Goal: Information Seeking & Learning: Compare options

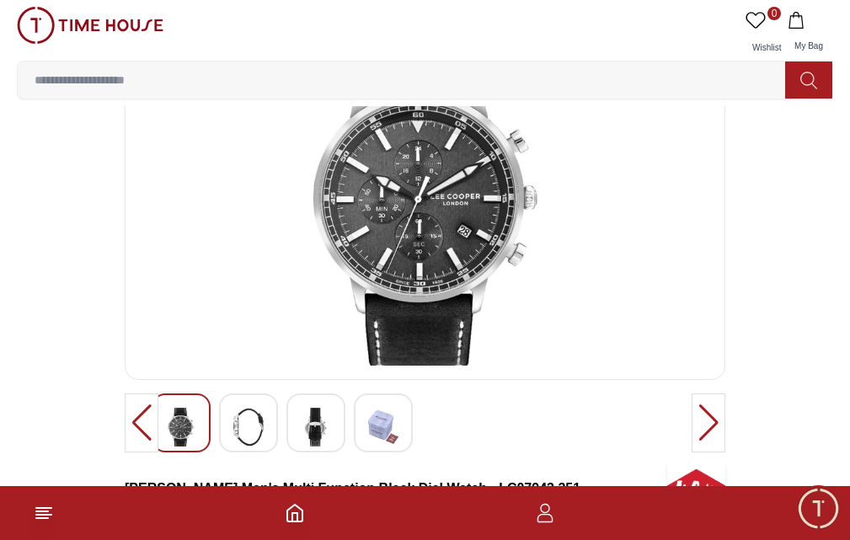
scroll to position [76, 0]
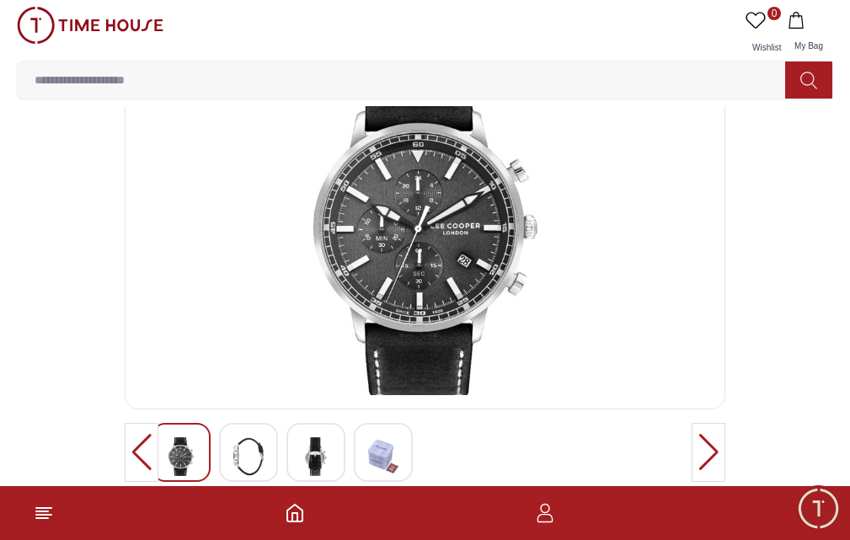
click at [531, 63] on input at bounding box center [408, 80] width 781 height 34
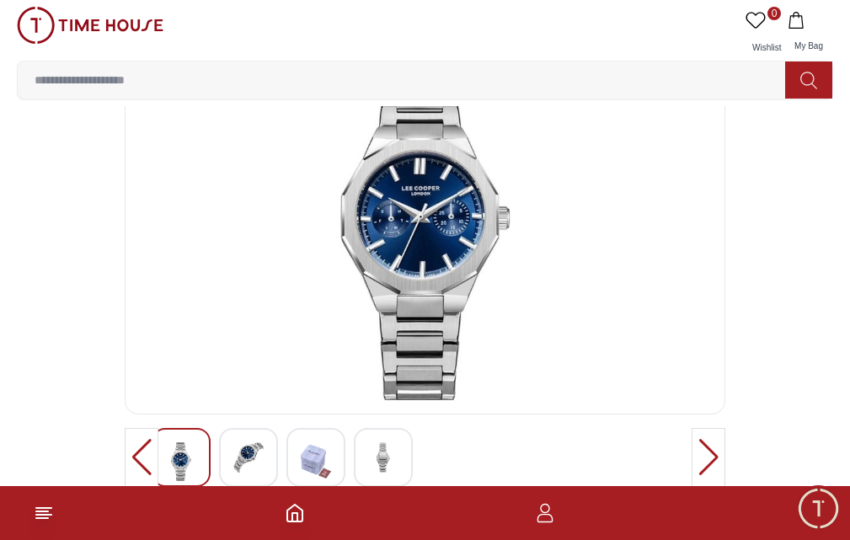
scroll to position [100, 0]
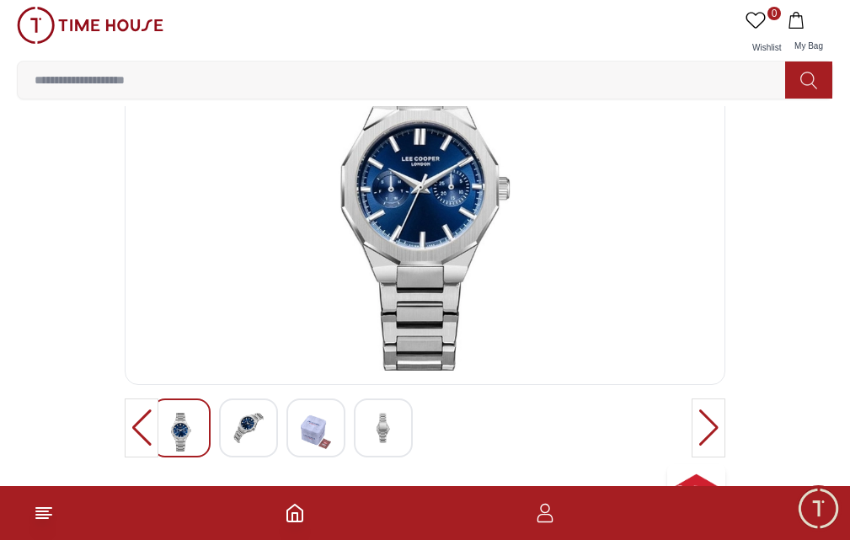
click at [556, 63] on input at bounding box center [408, 80] width 781 height 34
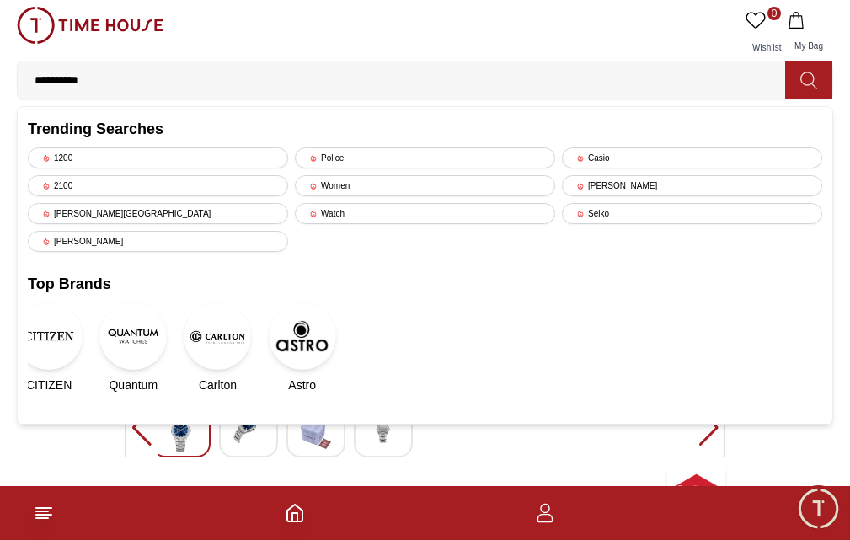
type input "**********"
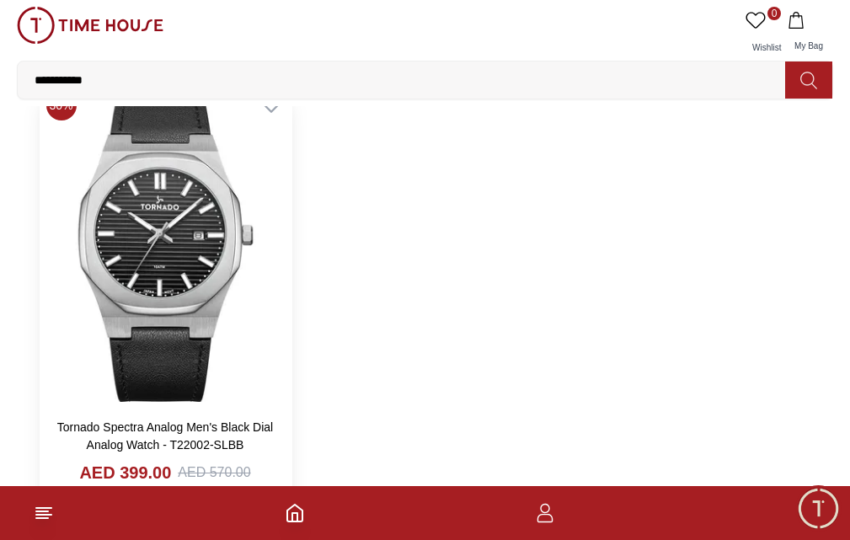
click at [291, 371] on img at bounding box center [166, 244] width 252 height 322
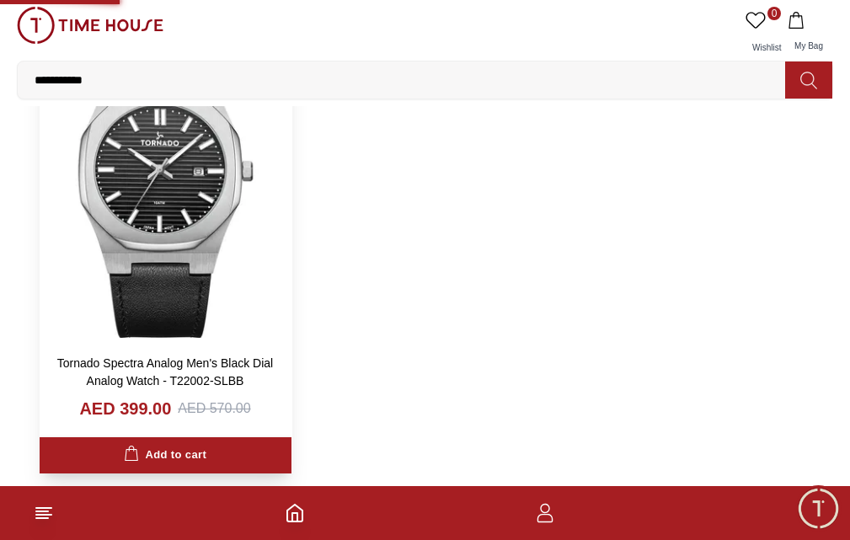
scroll to position [211, 0]
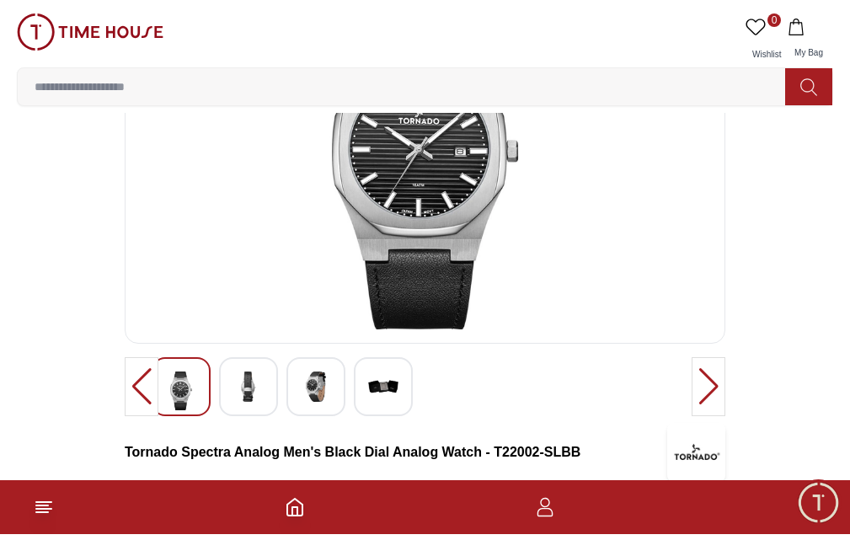
scroll to position [87, 0]
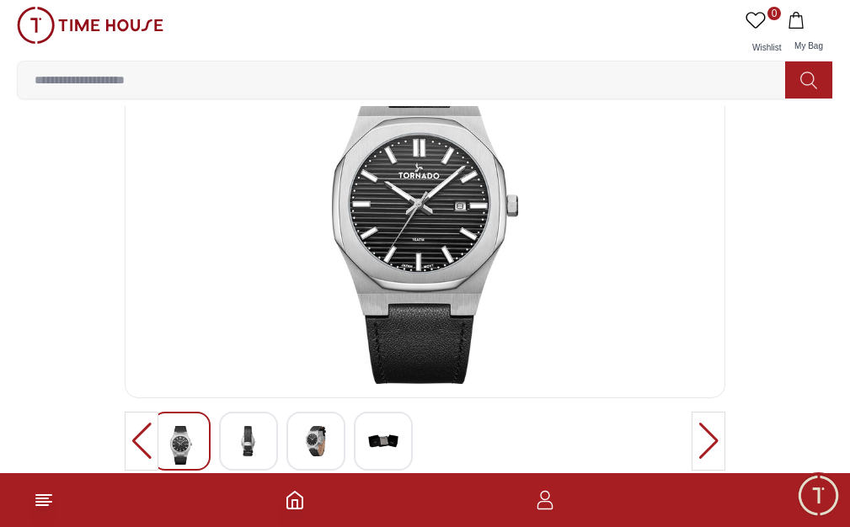
click at [638, 63] on input at bounding box center [408, 80] width 781 height 34
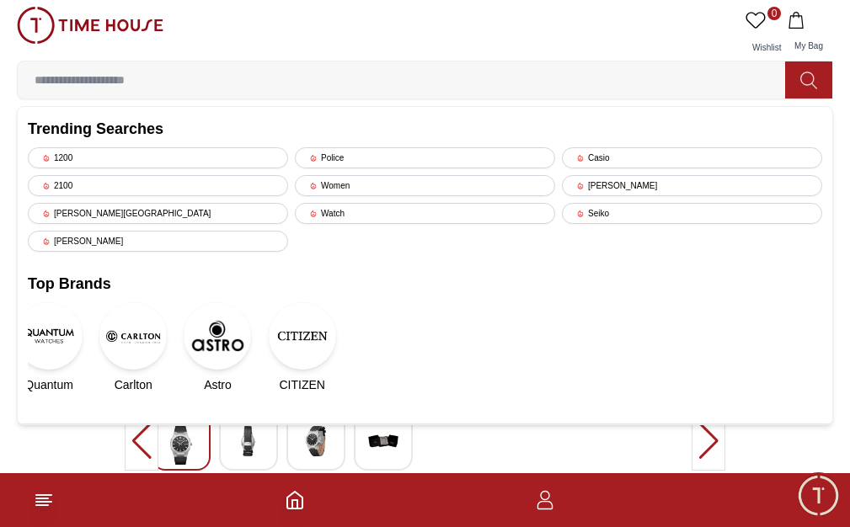
type input "*"
type input "**********"
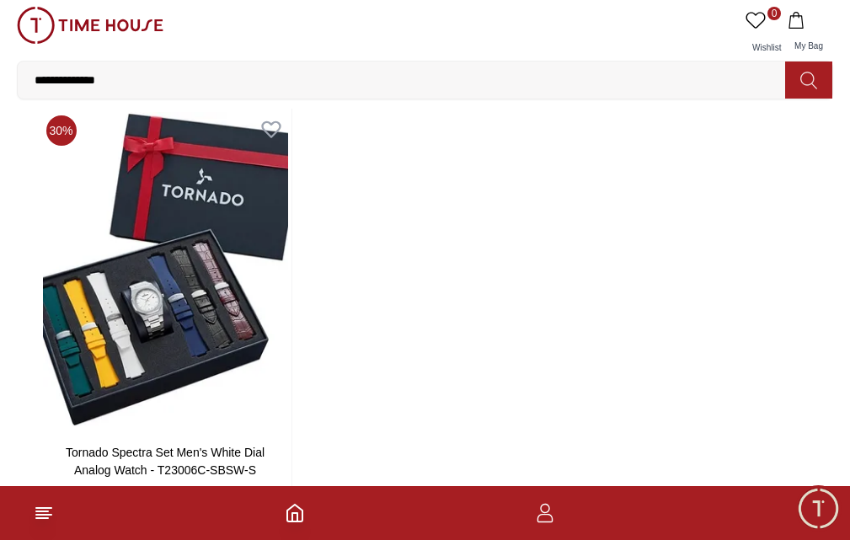
scroll to position [67, 0]
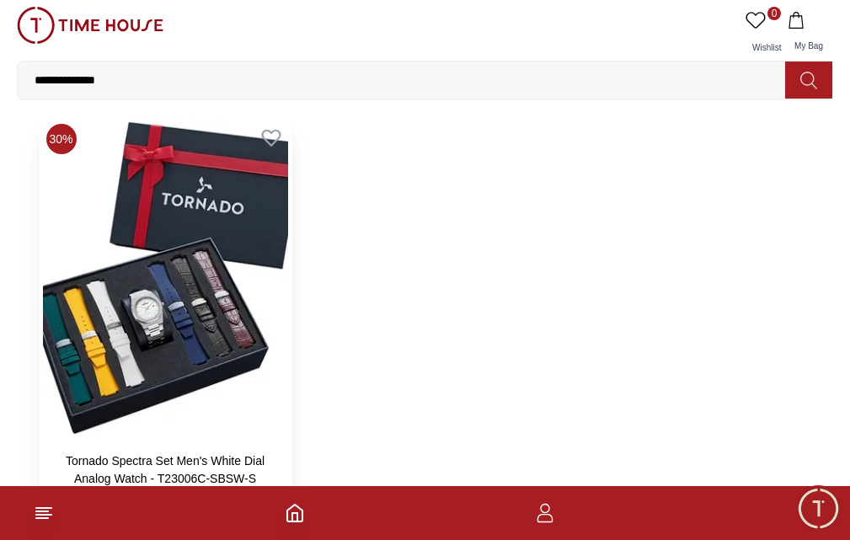
click at [291, 378] on img at bounding box center [166, 278] width 252 height 322
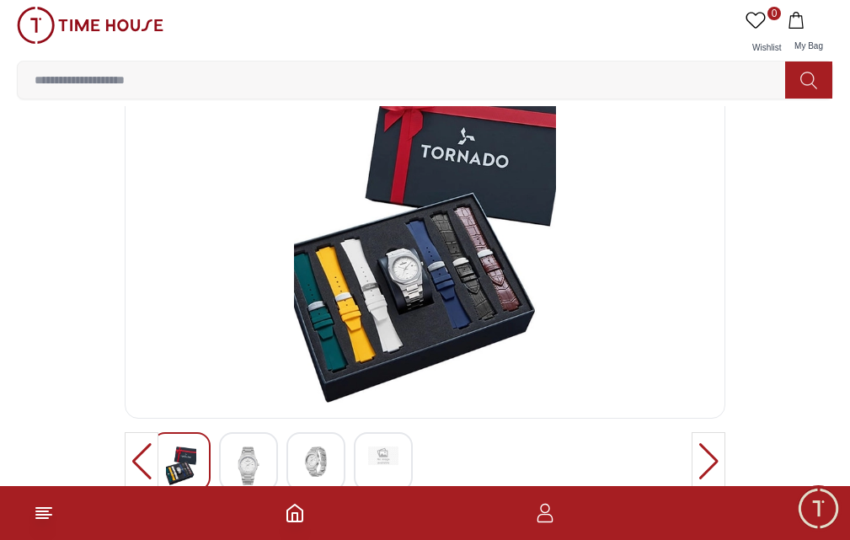
click at [659, 63] on input at bounding box center [408, 80] width 781 height 34
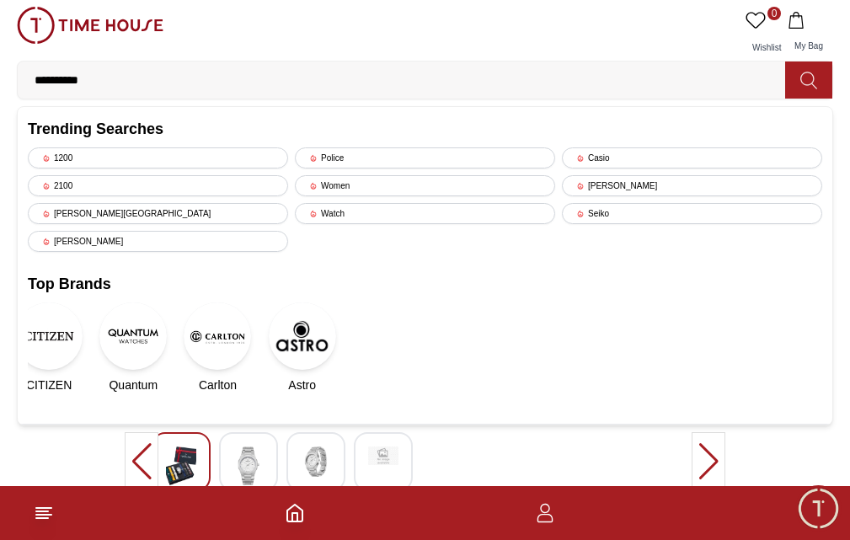
type input "**********"
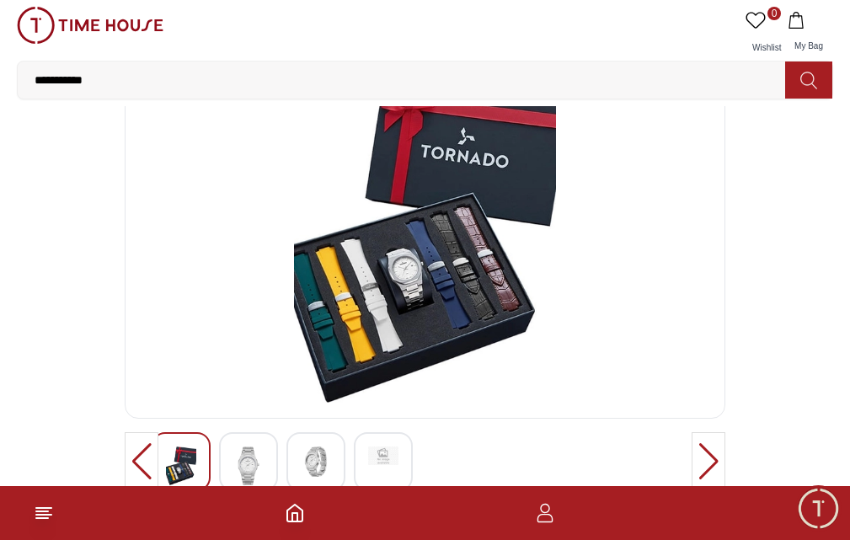
click at [806, 72] on icon at bounding box center [808, 80] width 16 height 17
